Goal: Check status: Check status

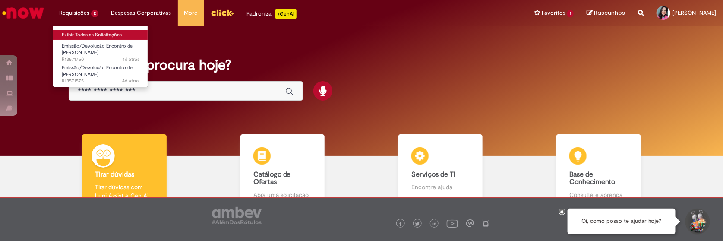
click at [84, 31] on link "Exibir Todas as Solicitações" at bounding box center [100, 34] width 95 height 9
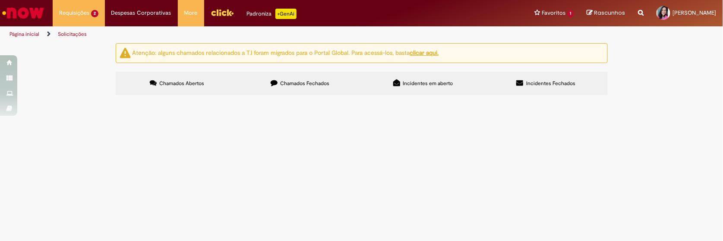
drag, startPoint x: 152, startPoint y: 166, endPoint x: 125, endPoint y: 169, distance: 26.9
click at [0, 0] on td "R13571575" at bounding box center [0, 0] width 0 height 0
copy span "R13571575"
drag, startPoint x: 154, startPoint y: 150, endPoint x: 125, endPoint y: 151, distance: 29.4
click at [0, 0] on td "R13571750" at bounding box center [0, 0] width 0 height 0
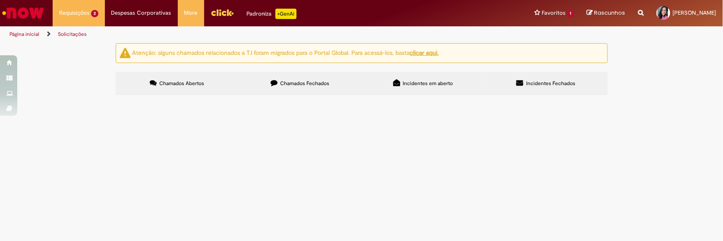
copy span "R13571750"
click at [0, 0] on span "Emissão/Devolução Encontro de [PERSON_NAME]" at bounding box center [0, 0] width 0 height 0
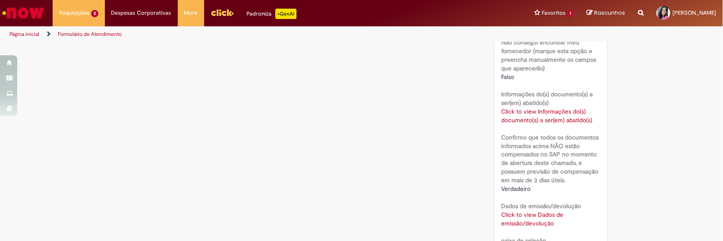
scroll to position [556, 0]
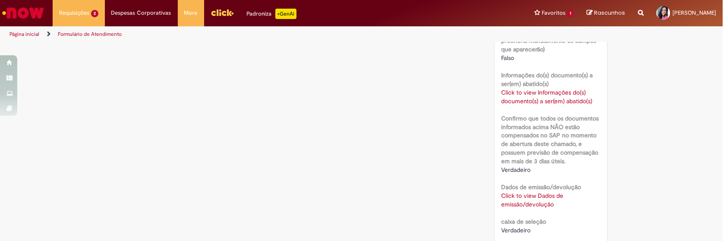
click at [508, 200] on link "Click to view Dados de emissão/devolução" at bounding box center [532, 200] width 62 height 16
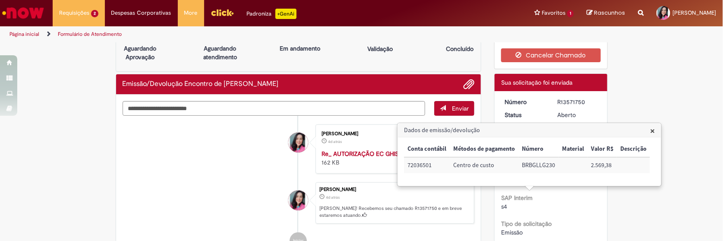
scroll to position [0, 0]
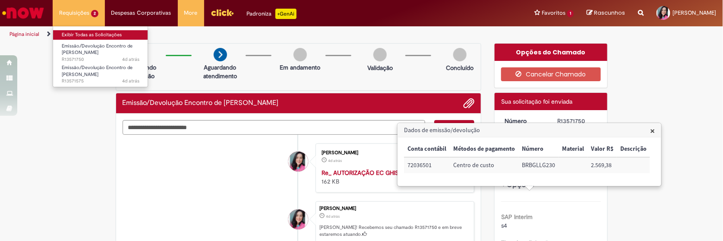
click at [85, 36] on link "Exibir Todas as Solicitações" at bounding box center [100, 34] width 95 height 9
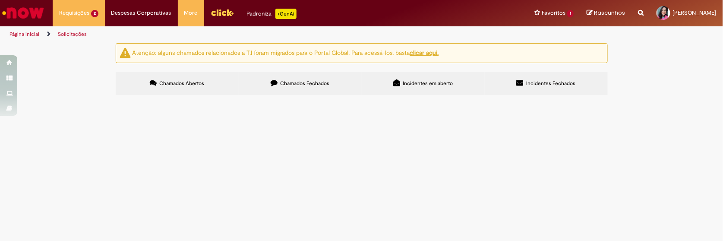
click at [0, 0] on span "EC EXP. Nepomuceno CG" at bounding box center [0, 0] width 0 height 0
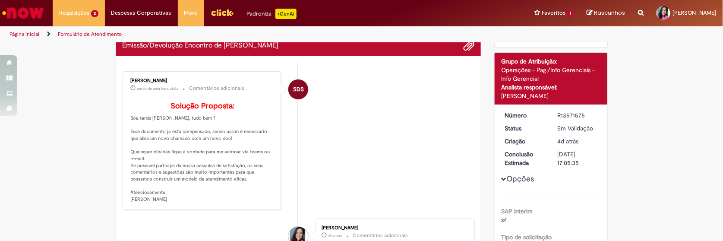
scroll to position [76, 0]
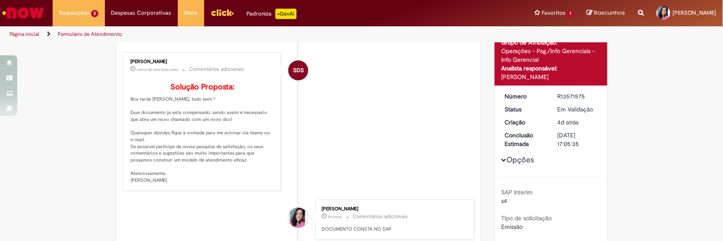
drag, startPoint x: 183, startPoint y: 61, endPoint x: 125, endPoint y: 60, distance: 57.8
click at [125, 60] on div "[PERSON_NAME] cerca de uma hora atrás cerca de uma hora atrás Comentários adici…" at bounding box center [202, 121] width 154 height 133
copy div "[PERSON_NAME]"
click at [572, 95] on div "R13571575" at bounding box center [577, 96] width 40 height 9
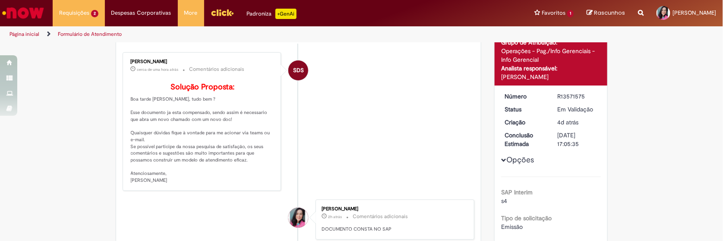
copy div "R13571575"
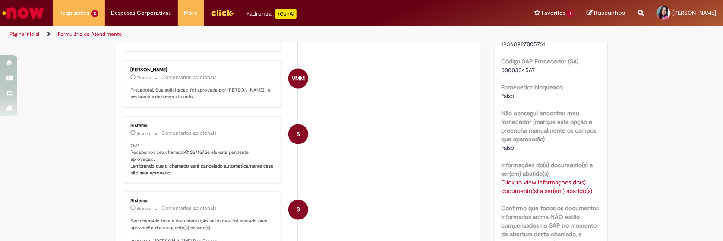
scroll to position [537, 0]
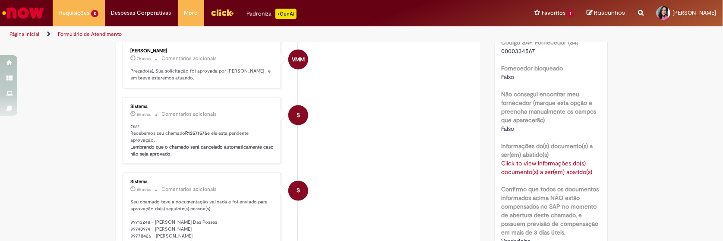
click at [534, 167] on link "Click to view Informações do(s) documento(s) a ser(em) abatido(s)" at bounding box center [546, 167] width 91 height 16
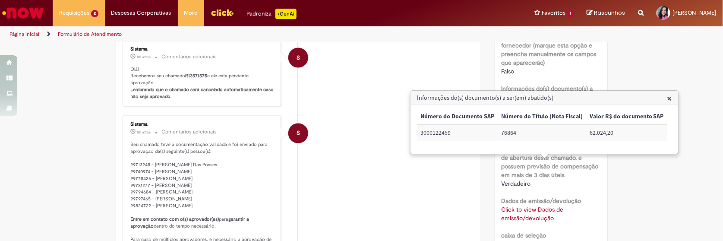
scroll to position [613, 0]
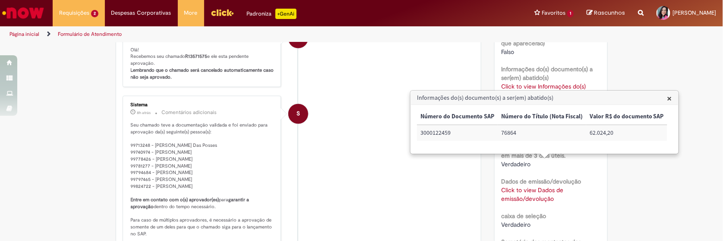
click at [533, 194] on link "Click to view Dados de emissão/devolução" at bounding box center [532, 194] width 62 height 16
